Goal: Information Seeking & Learning: Check status

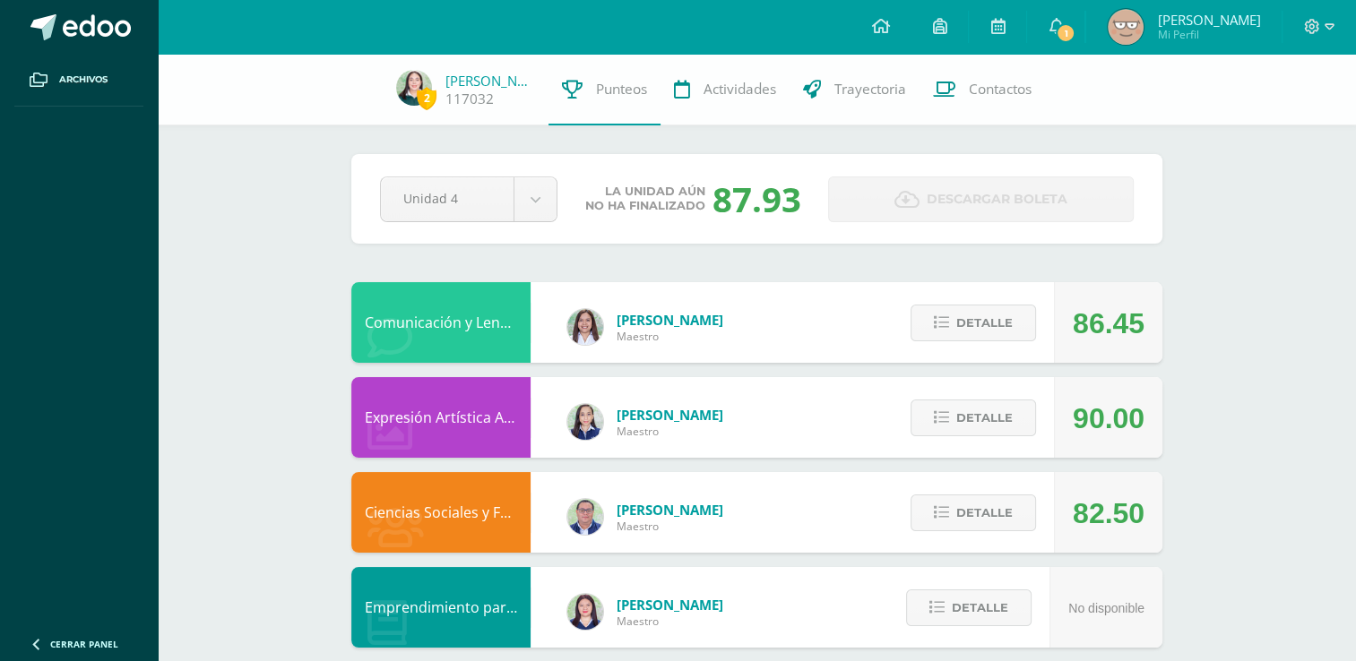
click at [522, 243] on div "Pendiente Unidad 4 Unidad 1 Unidad 2 Unidad 3 Unidad 4 La unidad aún no ha fina…" at bounding box center [756, 199] width 811 height 90
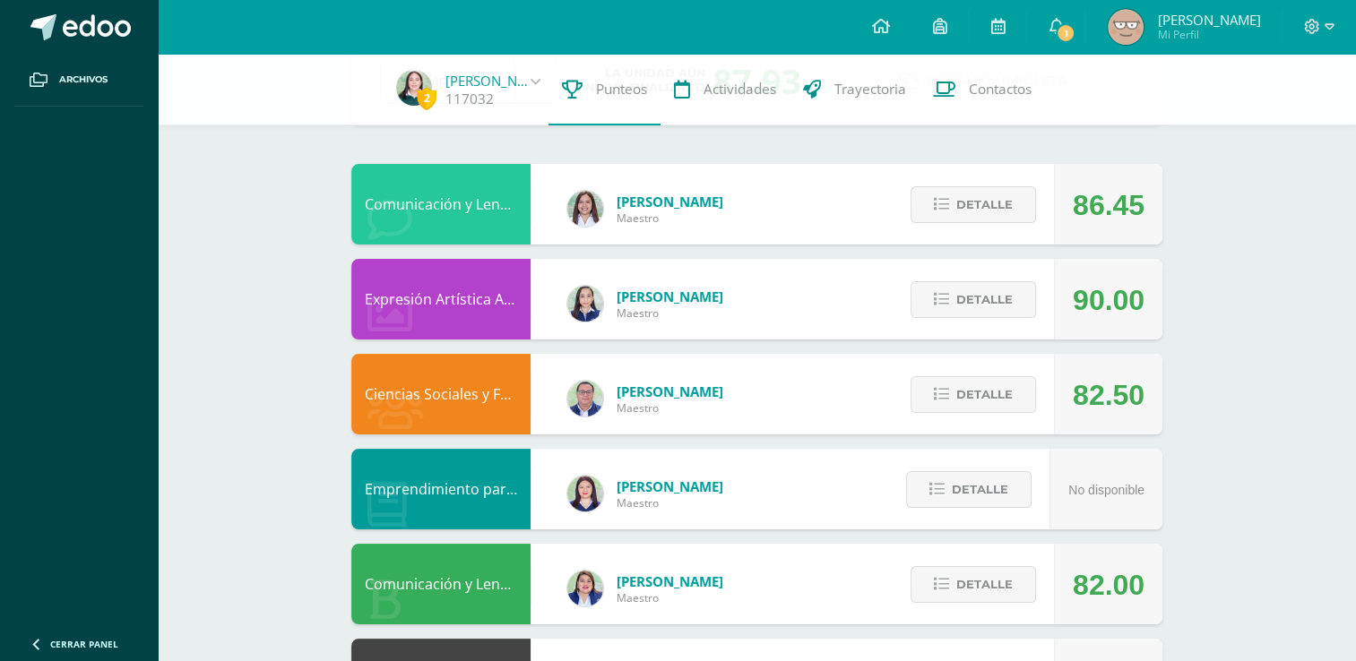
scroll to position [121, 0]
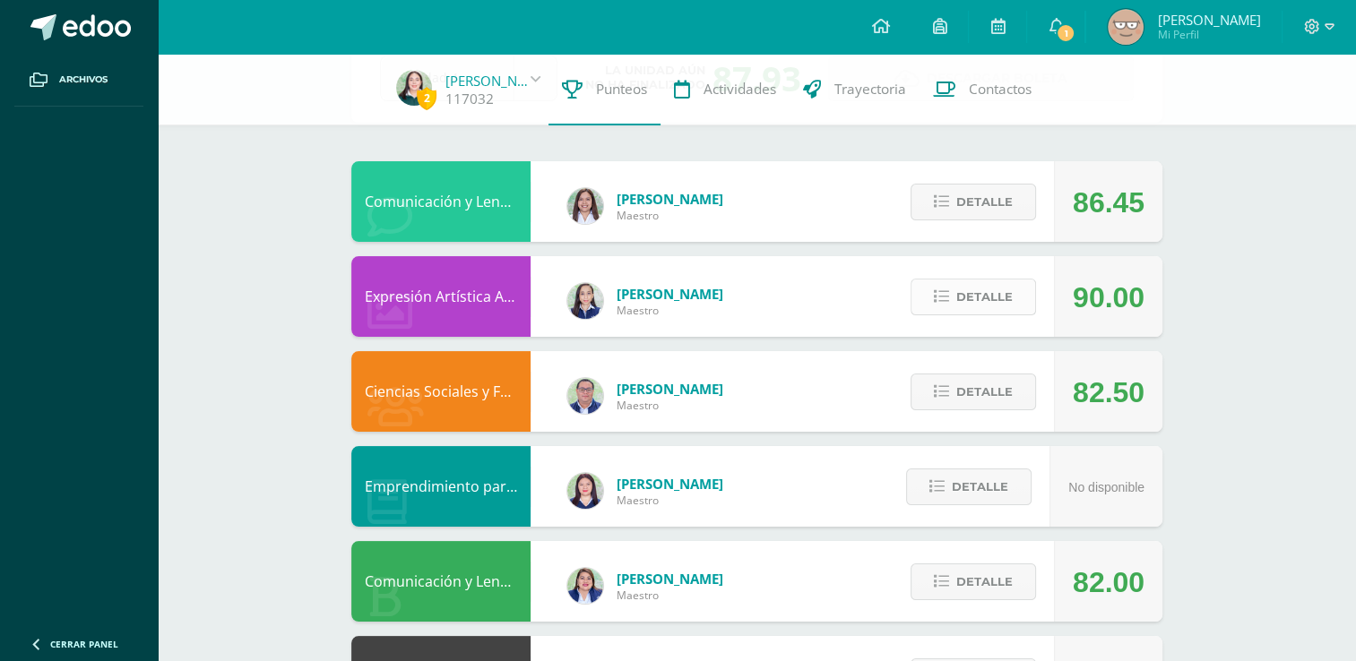
click at [978, 281] on span "Detalle" at bounding box center [984, 297] width 56 height 33
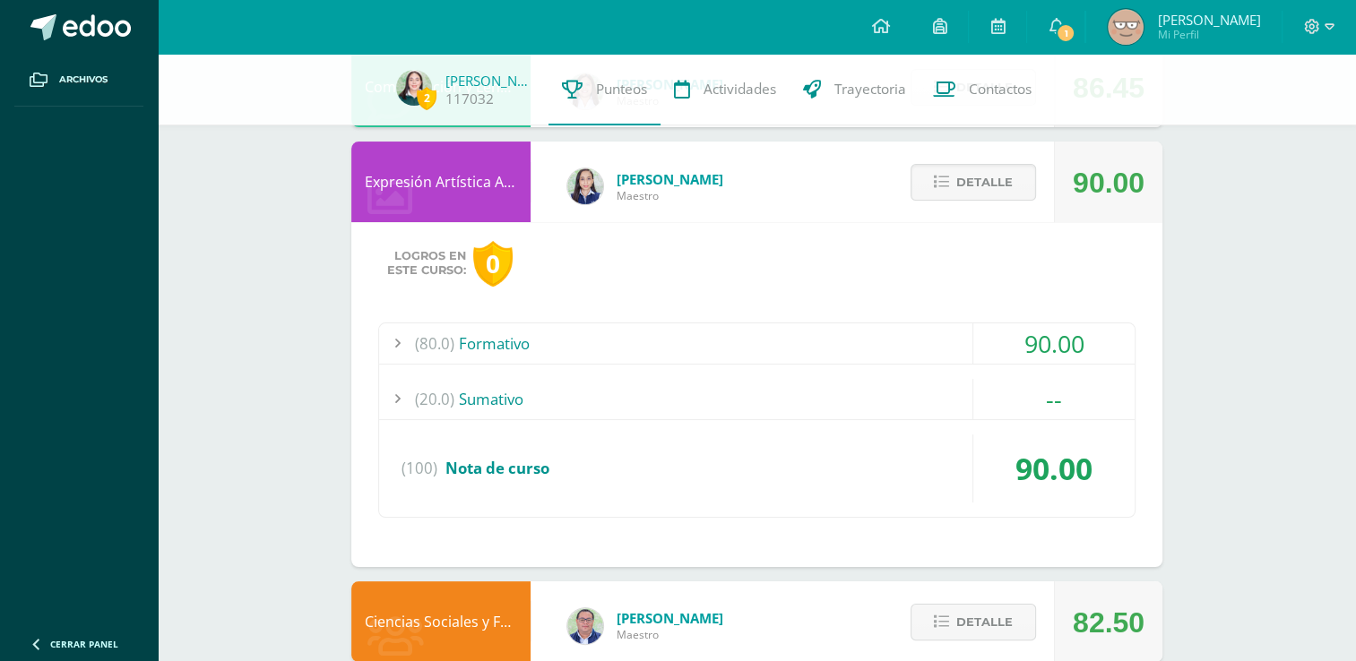
scroll to position [247, 0]
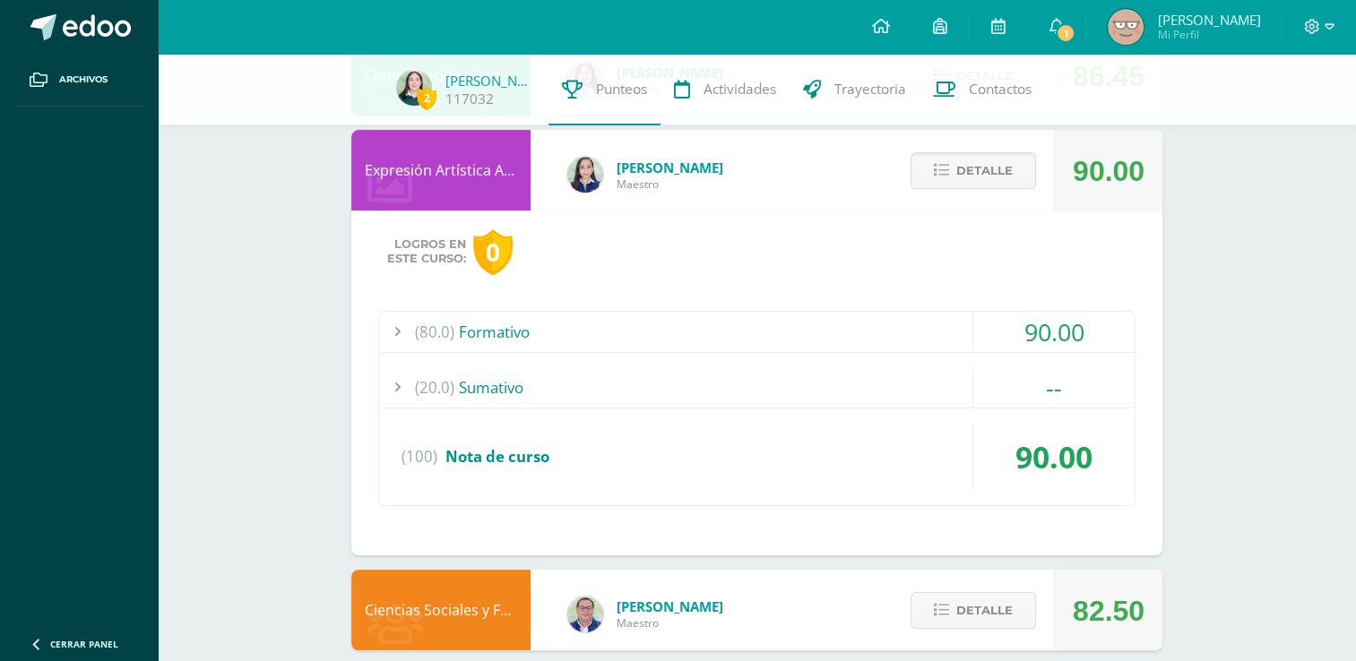
click at [1032, 367] on div "--" at bounding box center [1053, 387] width 161 height 40
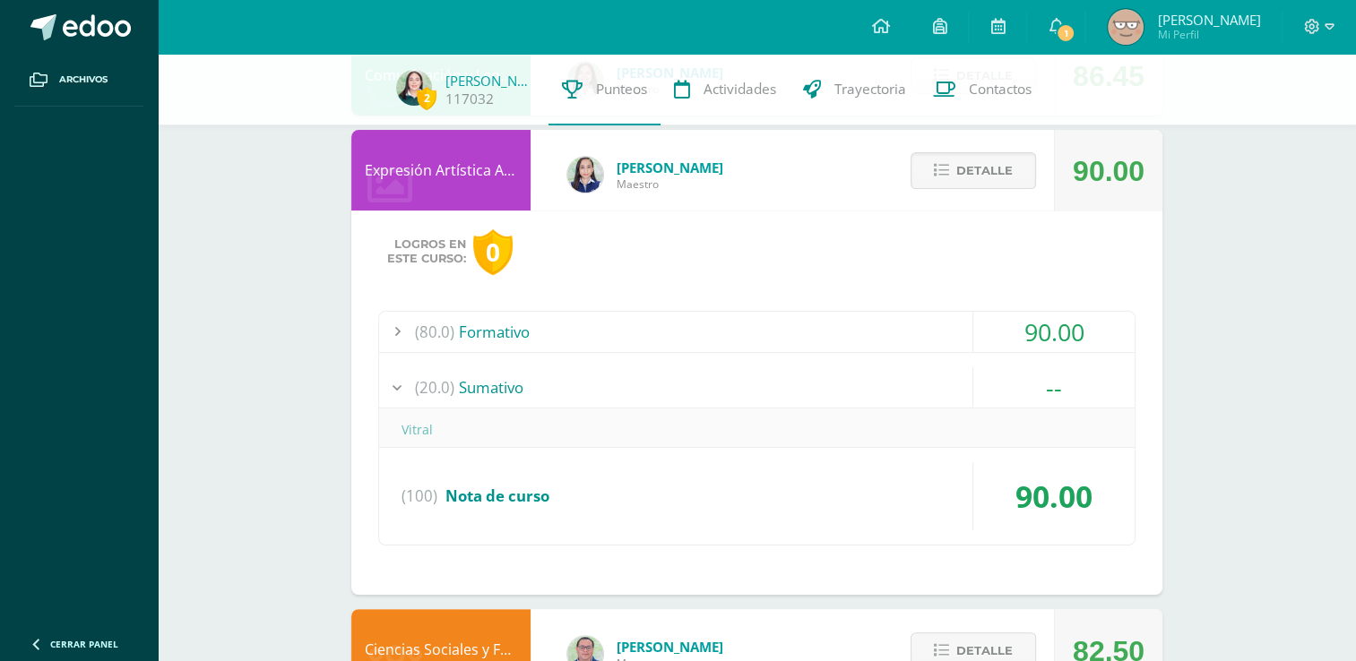
click at [1062, 324] on div "90.00" at bounding box center [1053, 332] width 161 height 40
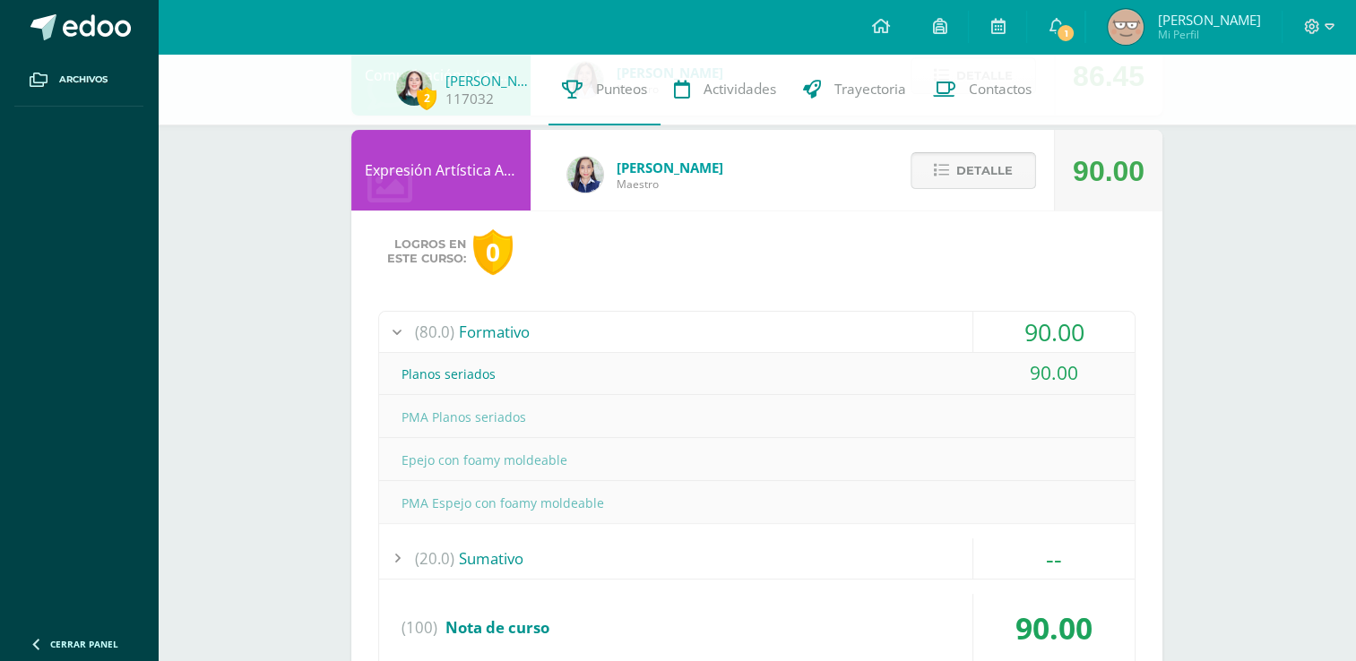
click at [968, 165] on span "Detalle" at bounding box center [984, 170] width 56 height 33
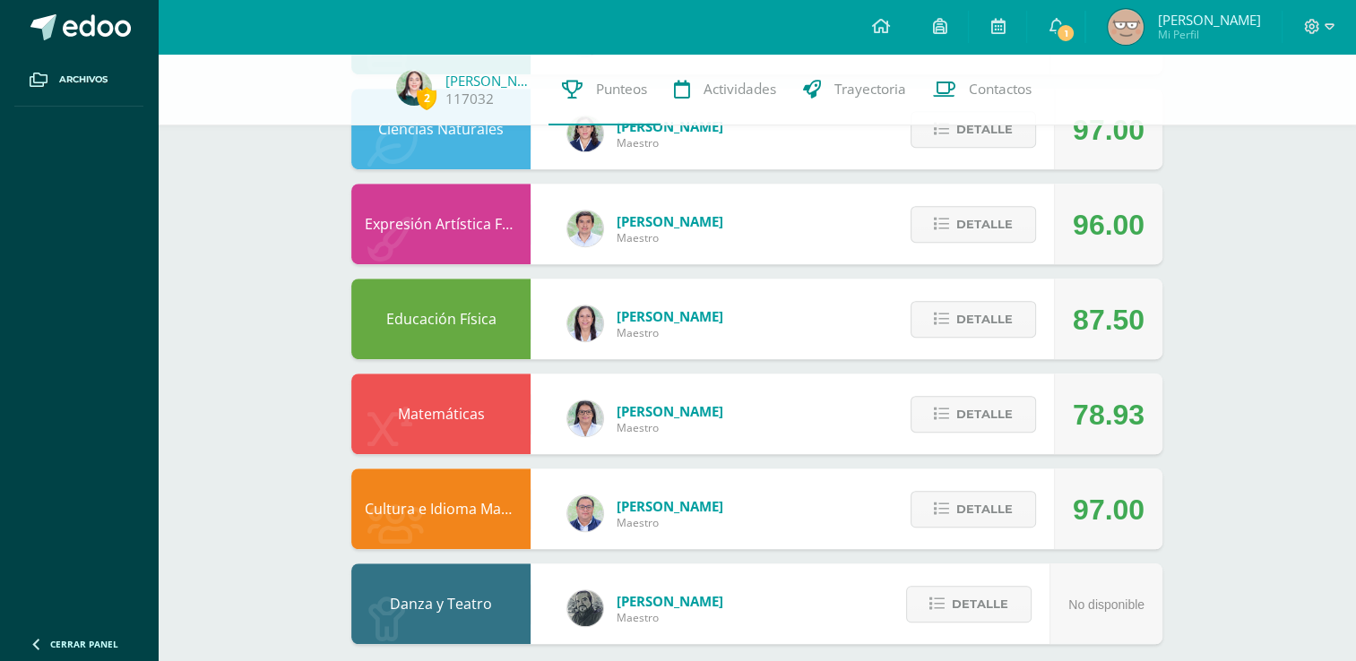
scroll to position [1067, 0]
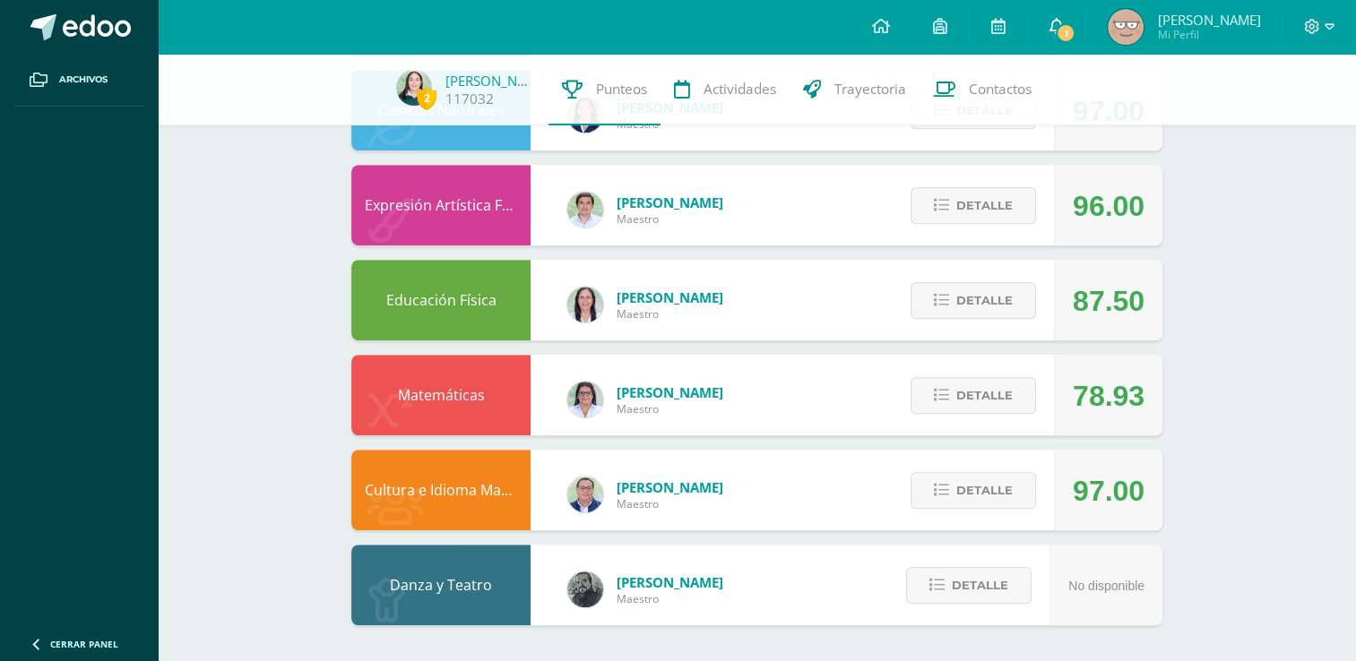
click at [1060, 16] on link "1" at bounding box center [1055, 27] width 57 height 54
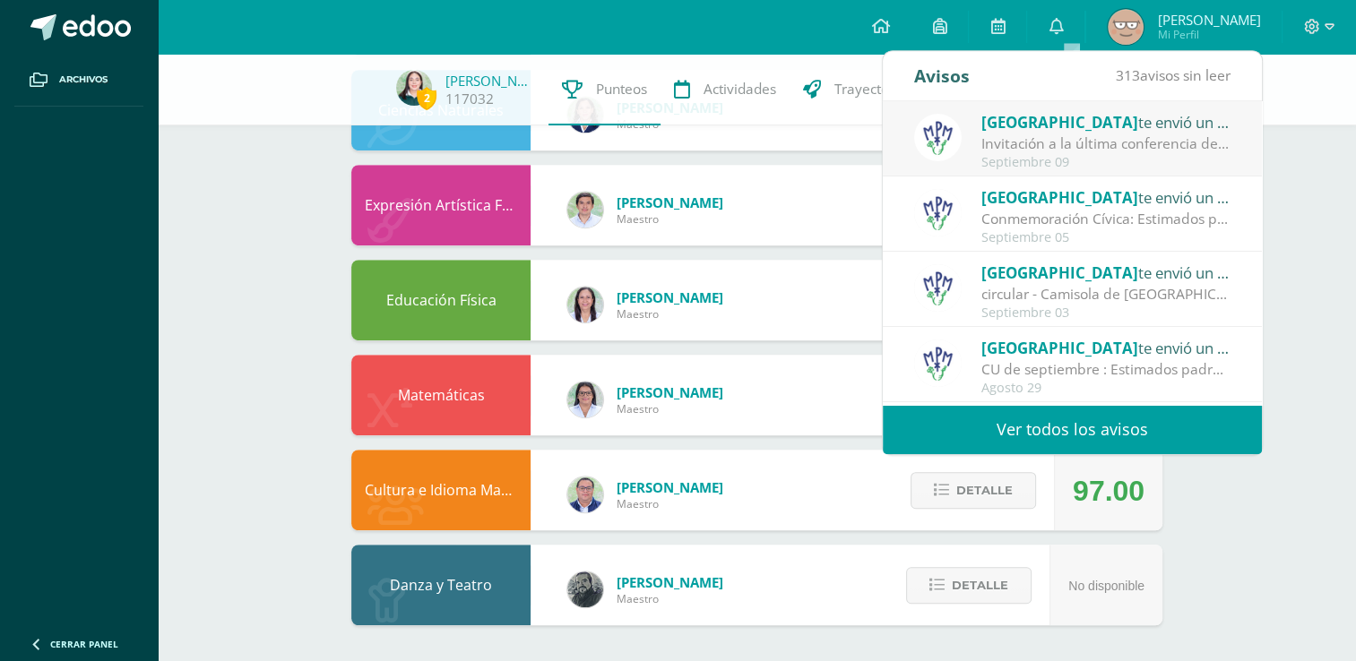
click at [1075, 160] on div "Septiembre 09" at bounding box center [1105, 162] width 249 height 15
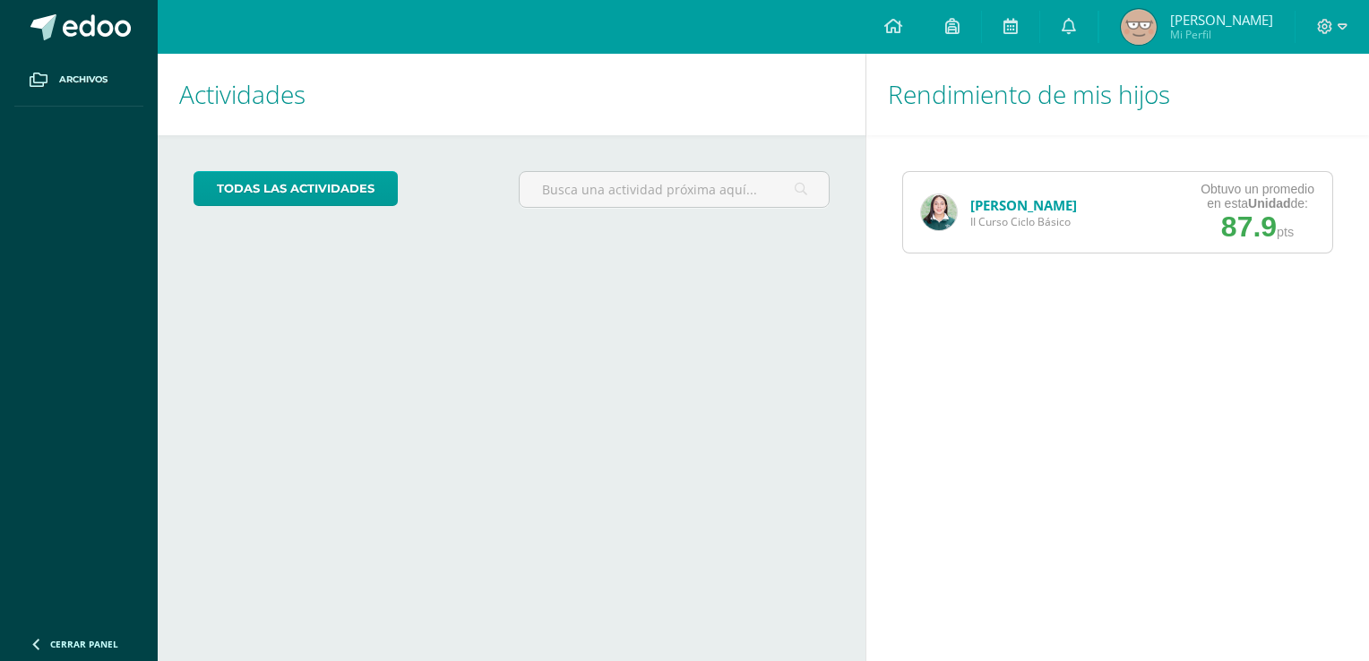
click at [951, 213] on img at bounding box center [939, 212] width 36 height 36
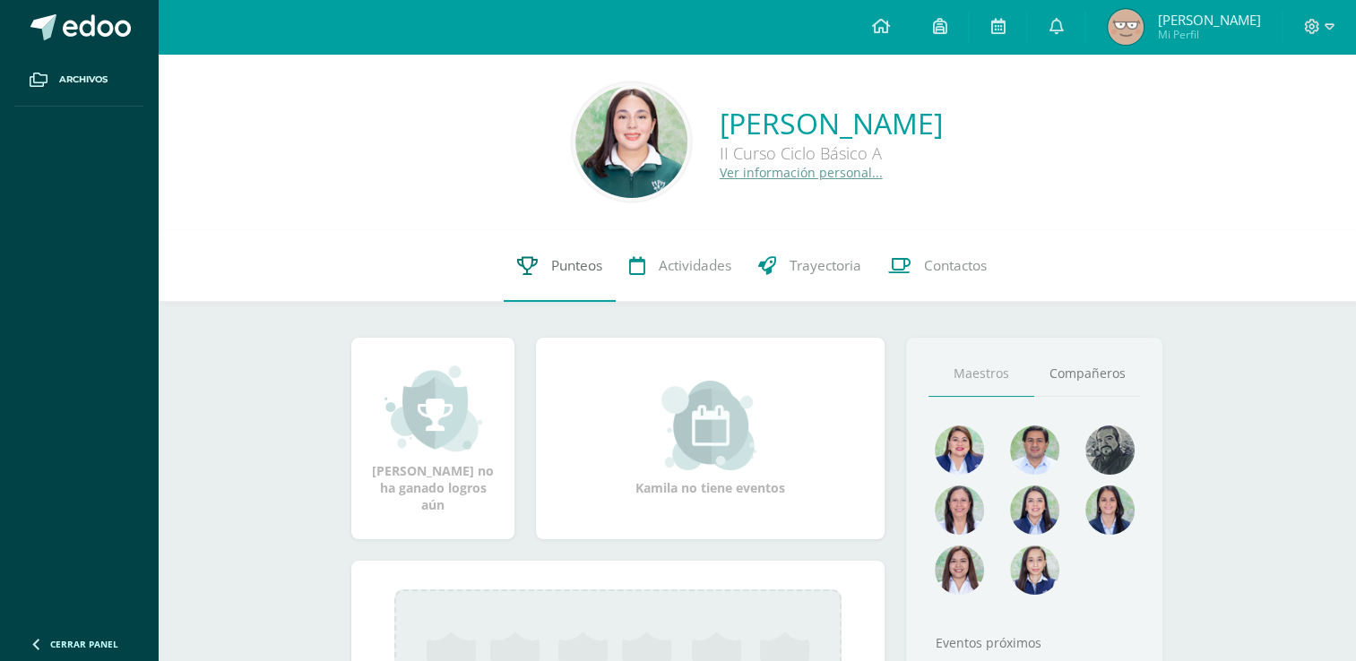
click at [582, 265] on span "Punteos" at bounding box center [576, 265] width 51 height 19
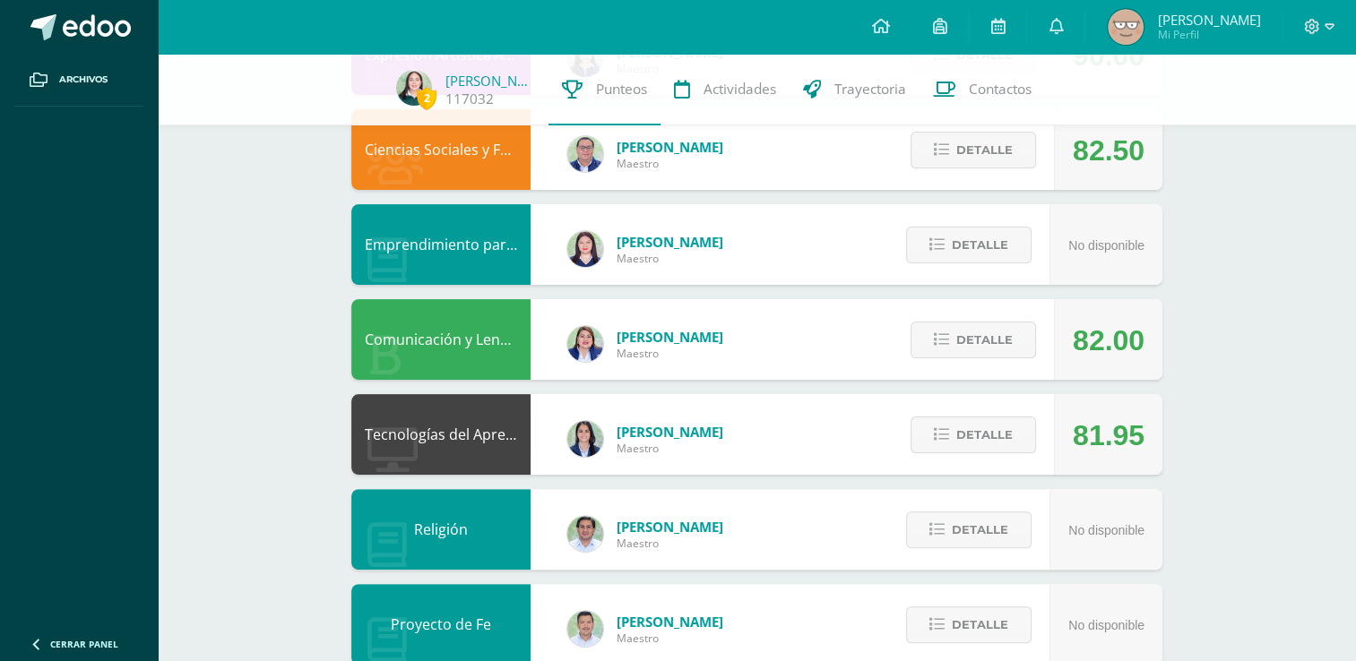
scroll to position [367, 0]
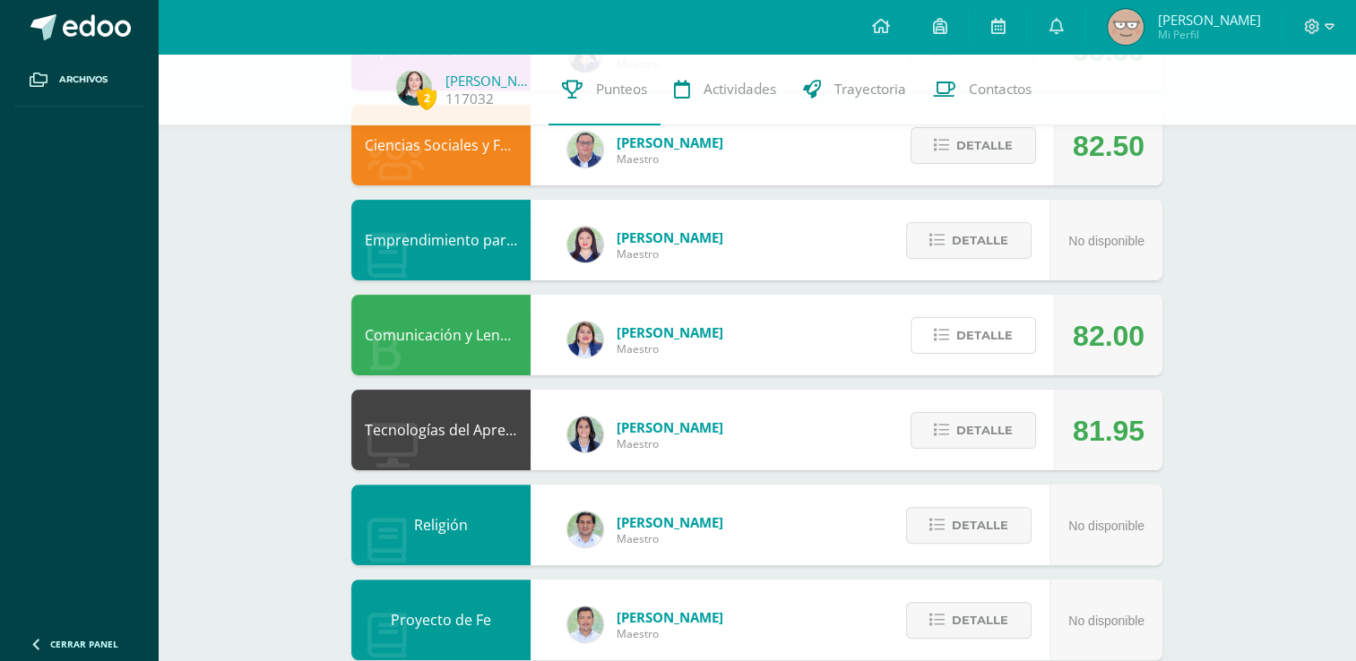
drag, startPoint x: 1024, startPoint y: 350, endPoint x: 1108, endPoint y: 409, distance: 102.2
click at [1108, 409] on div "Comunicación y Lenguaje, [GEOGRAPHIC_DATA] [PERSON_NAME] Maestro 86.45 [GEOGRAP…" at bounding box center [756, 620] width 811 height 1411
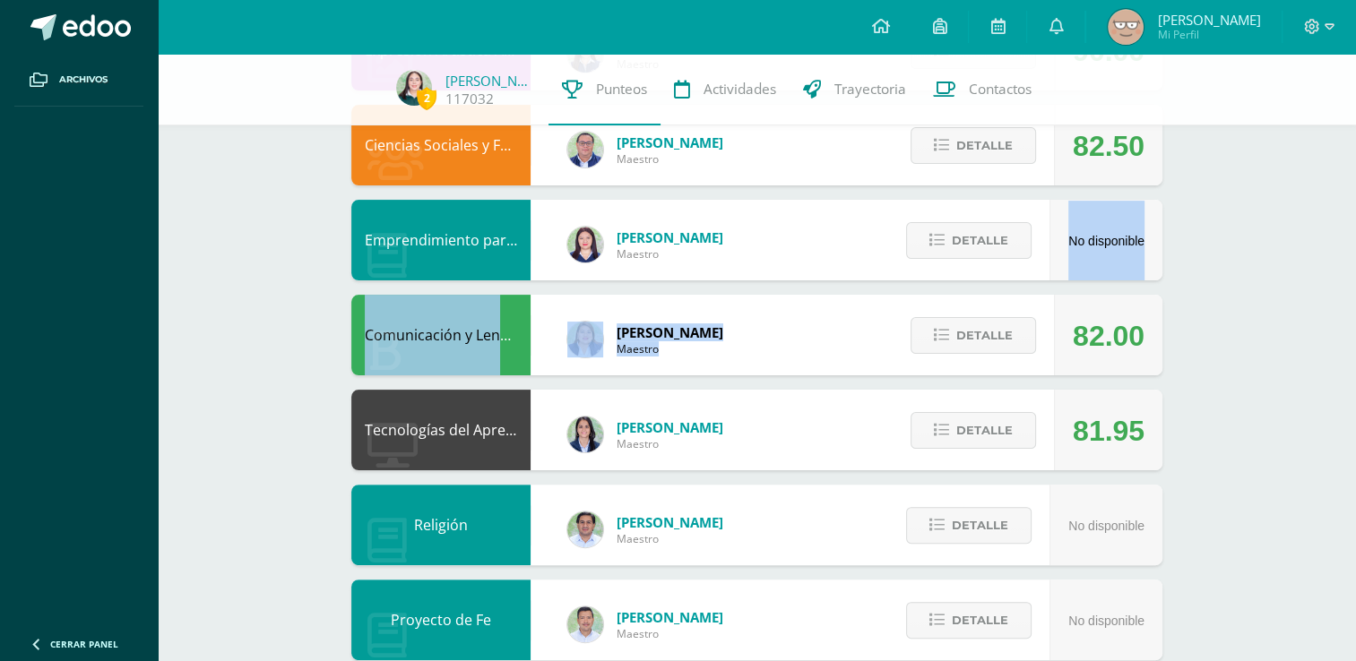
drag, startPoint x: 1353, startPoint y: 325, endPoint x: 1351, endPoint y: 229, distance: 95.9
click at [1351, 229] on div "2 [PERSON_NAME] 117032 Punteos Actividades Trayectoria Contactos Pendiente Unid…" at bounding box center [757, 523] width 1198 height 1675
drag, startPoint x: 1351, startPoint y: 229, endPoint x: 1208, endPoint y: 395, distance: 219.2
click at [1208, 395] on div "2 [PERSON_NAME] 117032 Punteos Actividades Trayectoria Contactos Pendiente Unid…" at bounding box center [757, 523] width 1198 height 1675
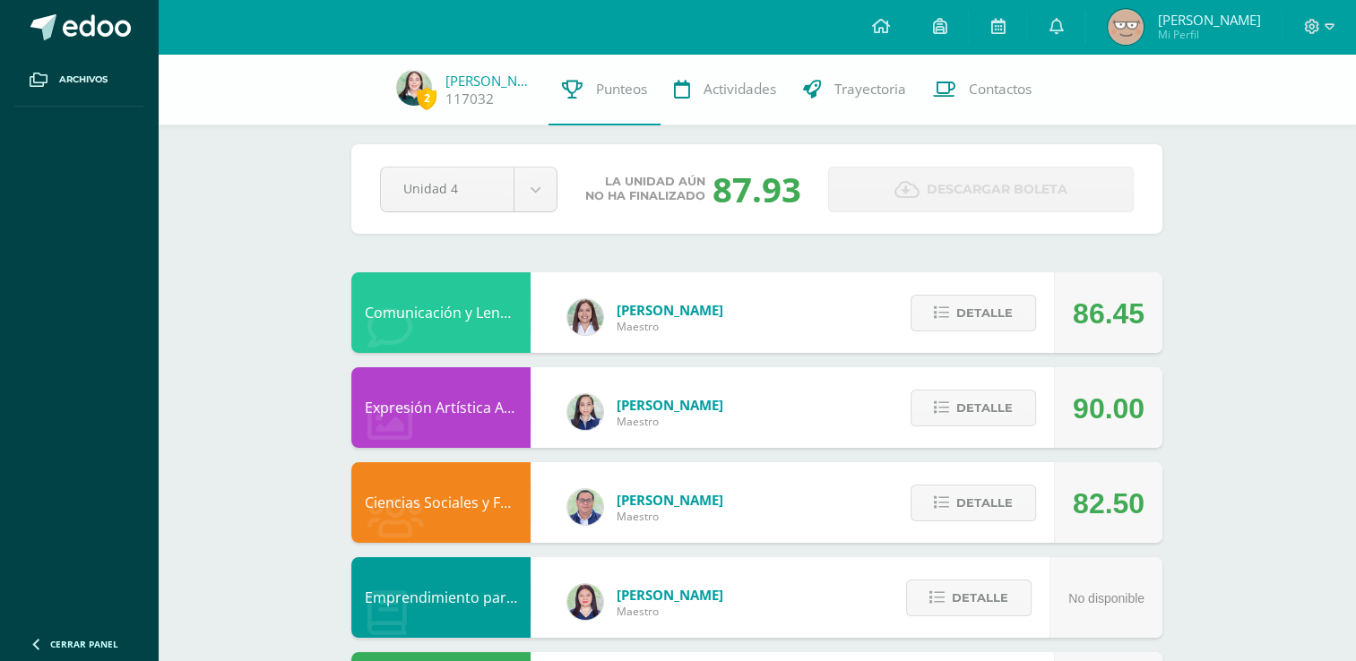
scroll to position [14, 0]
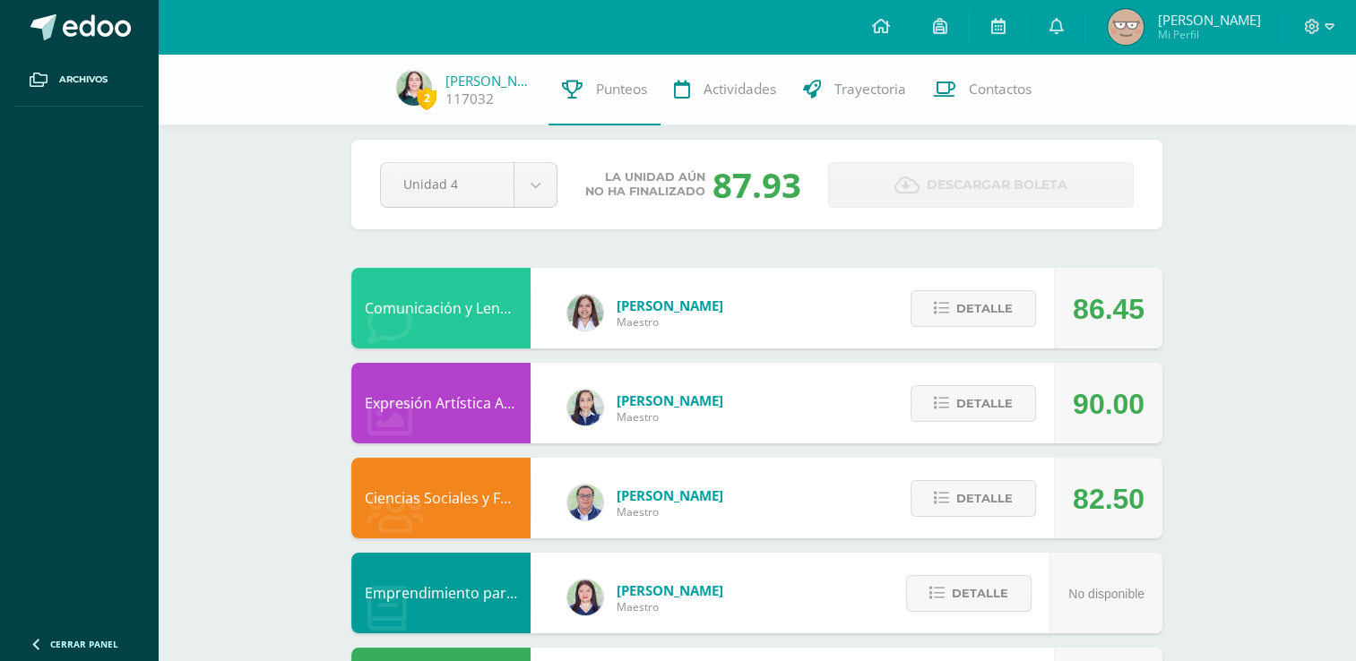
drag, startPoint x: 1351, startPoint y: 213, endPoint x: 1344, endPoint y: 252, distance: 39.2
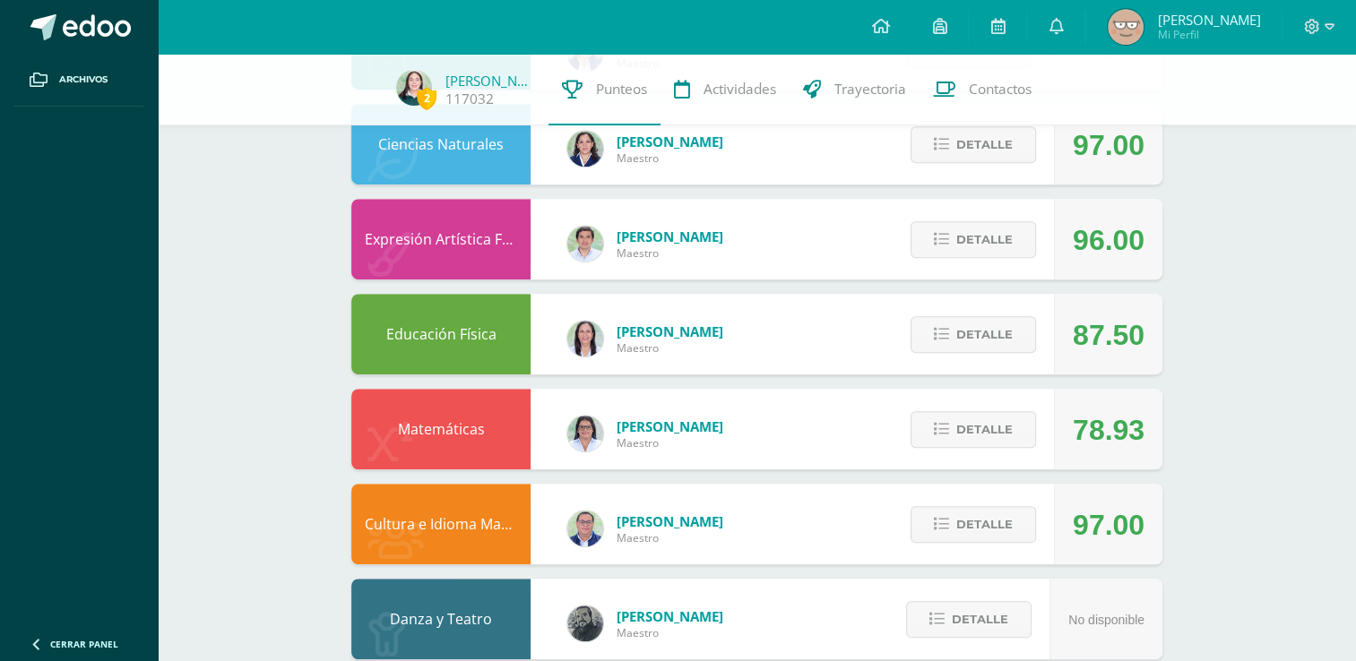
scroll to position [1067, 0]
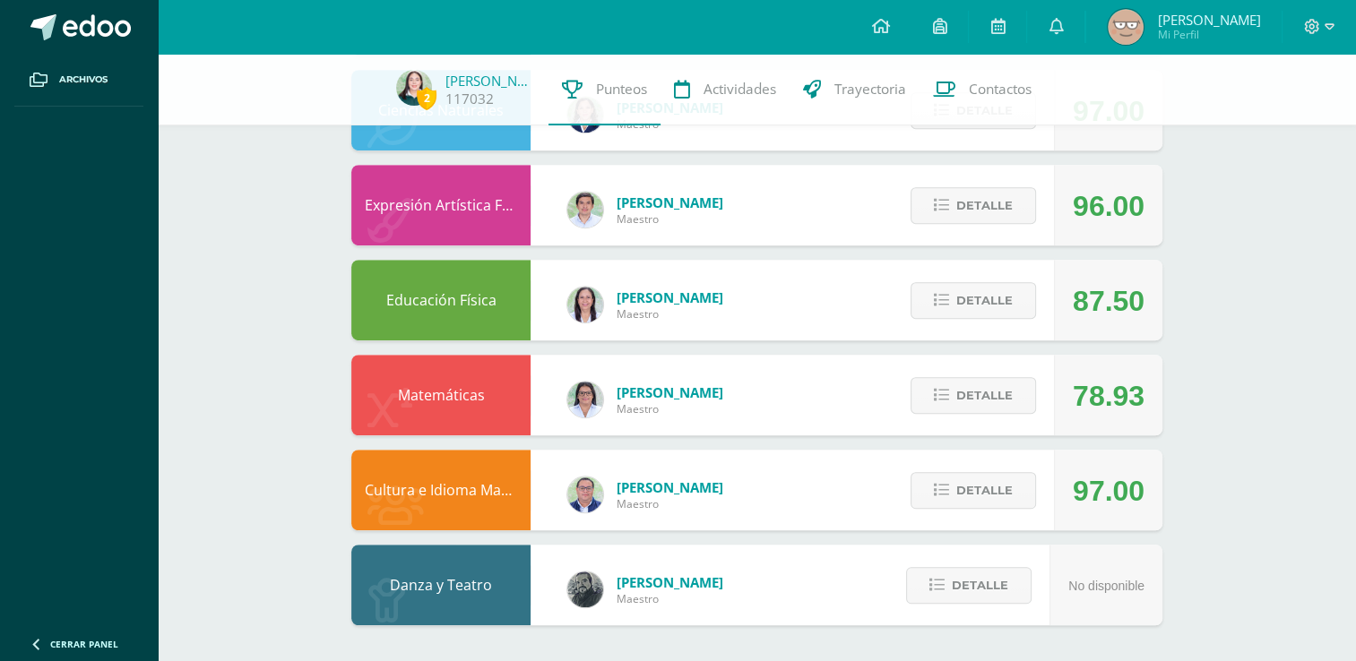
click at [1037, 397] on div "Detalle" at bounding box center [969, 395] width 170 height 81
click at [1014, 403] on button "Detalle" at bounding box center [973, 395] width 125 height 37
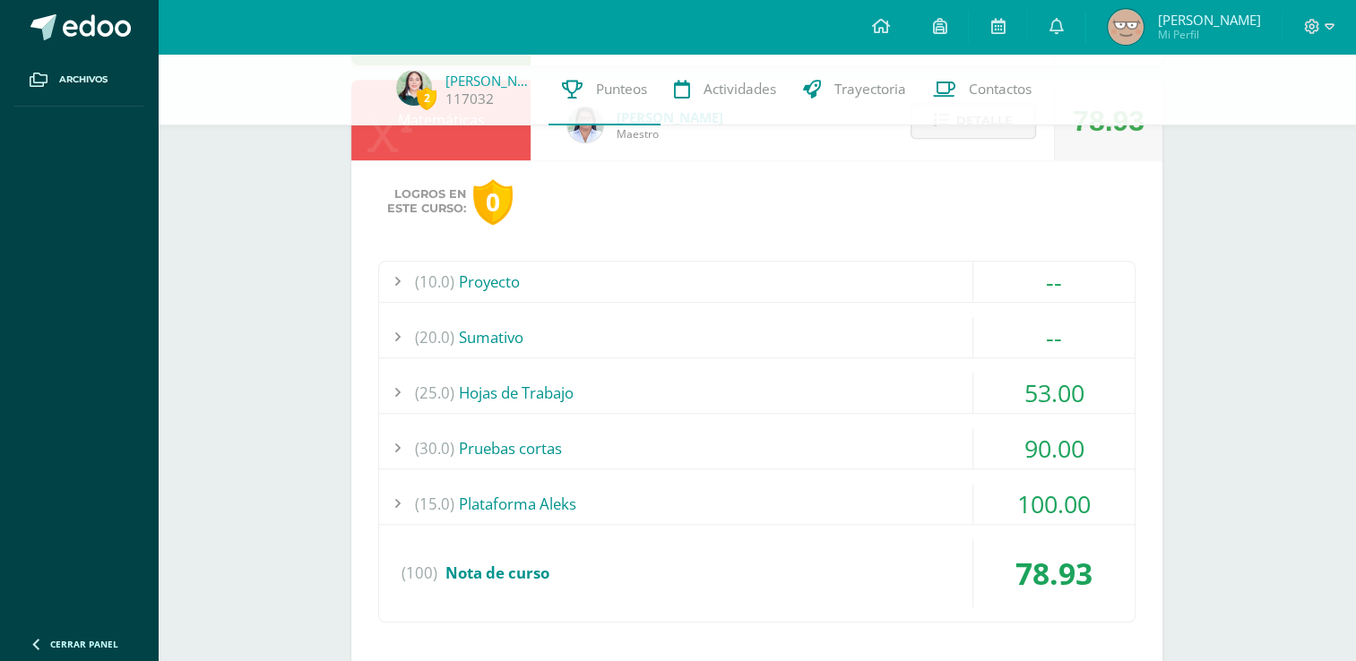
scroll to position [1344, 0]
click at [1040, 408] on div "53.00" at bounding box center [1053, 391] width 161 height 40
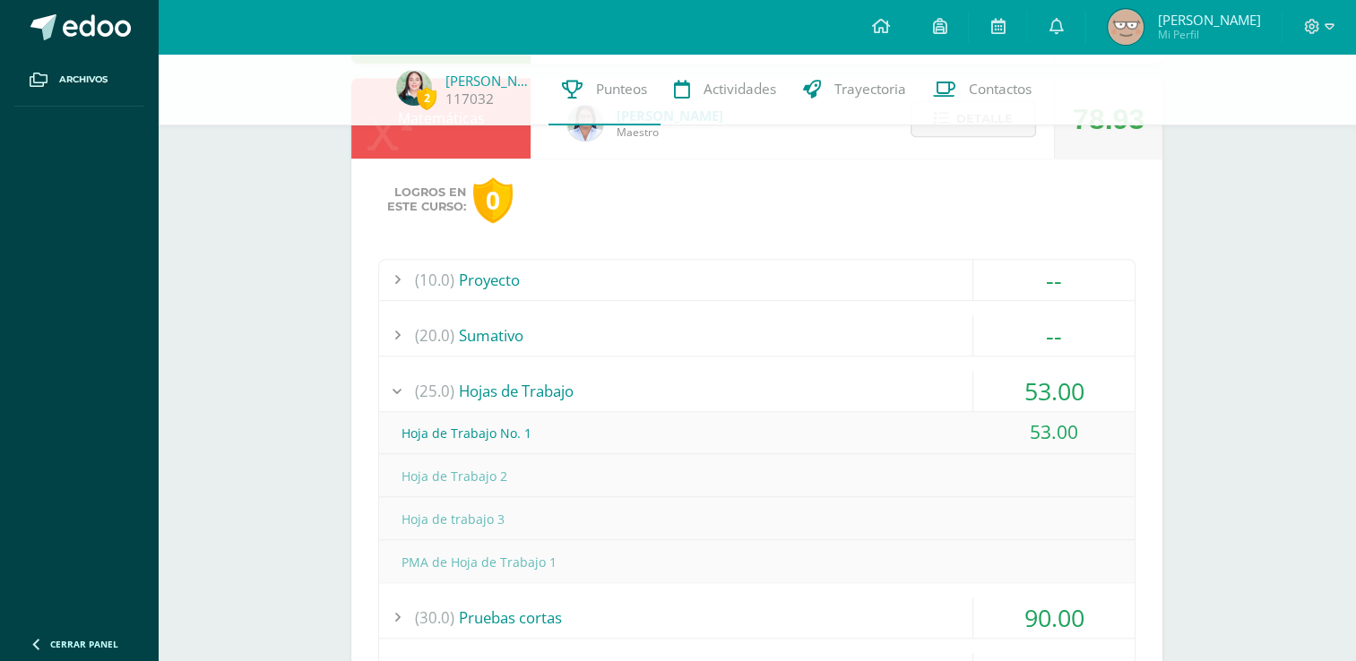
click at [1045, 397] on div "53.00" at bounding box center [1053, 391] width 161 height 40
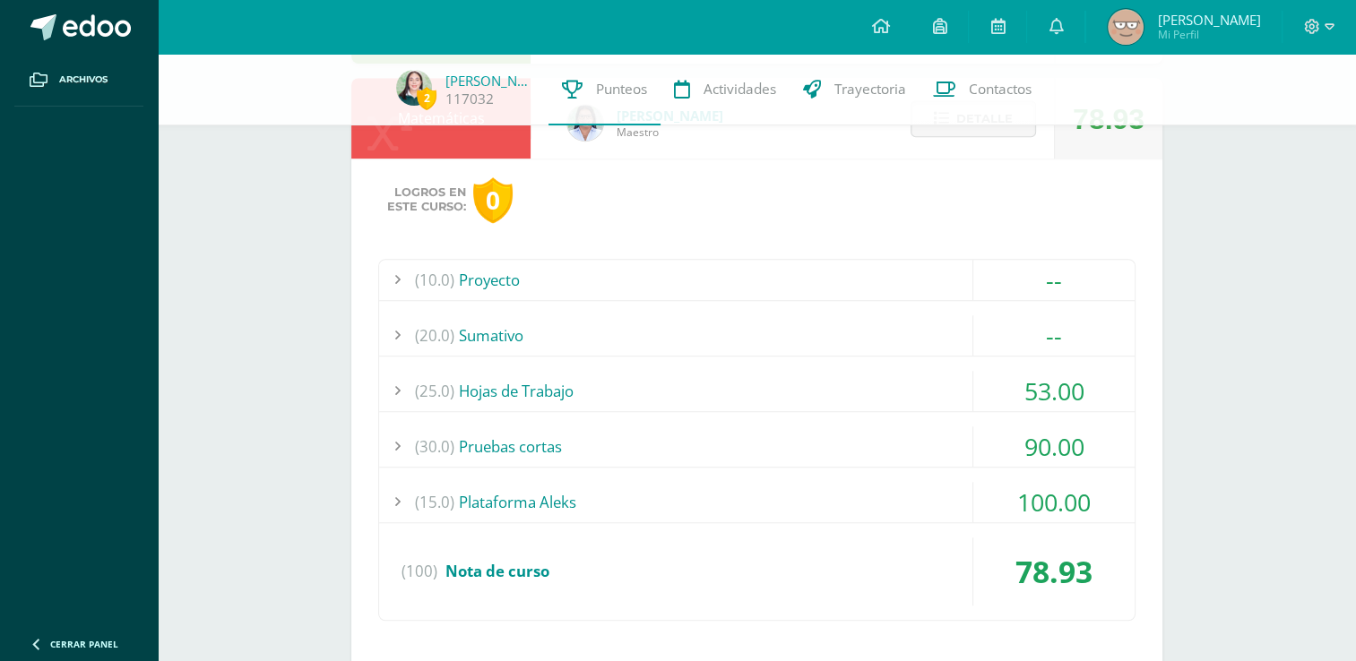
scroll to position [1201, 0]
